Goal: Task Accomplishment & Management: Complete application form

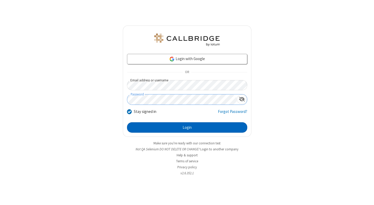
click at [187, 127] on button "Login" at bounding box center [187, 127] width 120 height 10
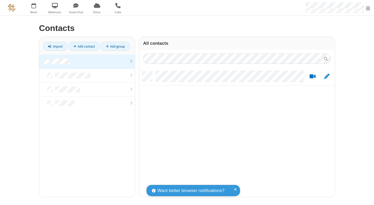
scroll to position [125, 192]
click at [87, 61] on link at bounding box center [87, 62] width 96 height 14
click at [84, 46] on link "Add contact" at bounding box center [84, 46] width 31 height 9
